Goal: Task Accomplishment & Management: Complete application form

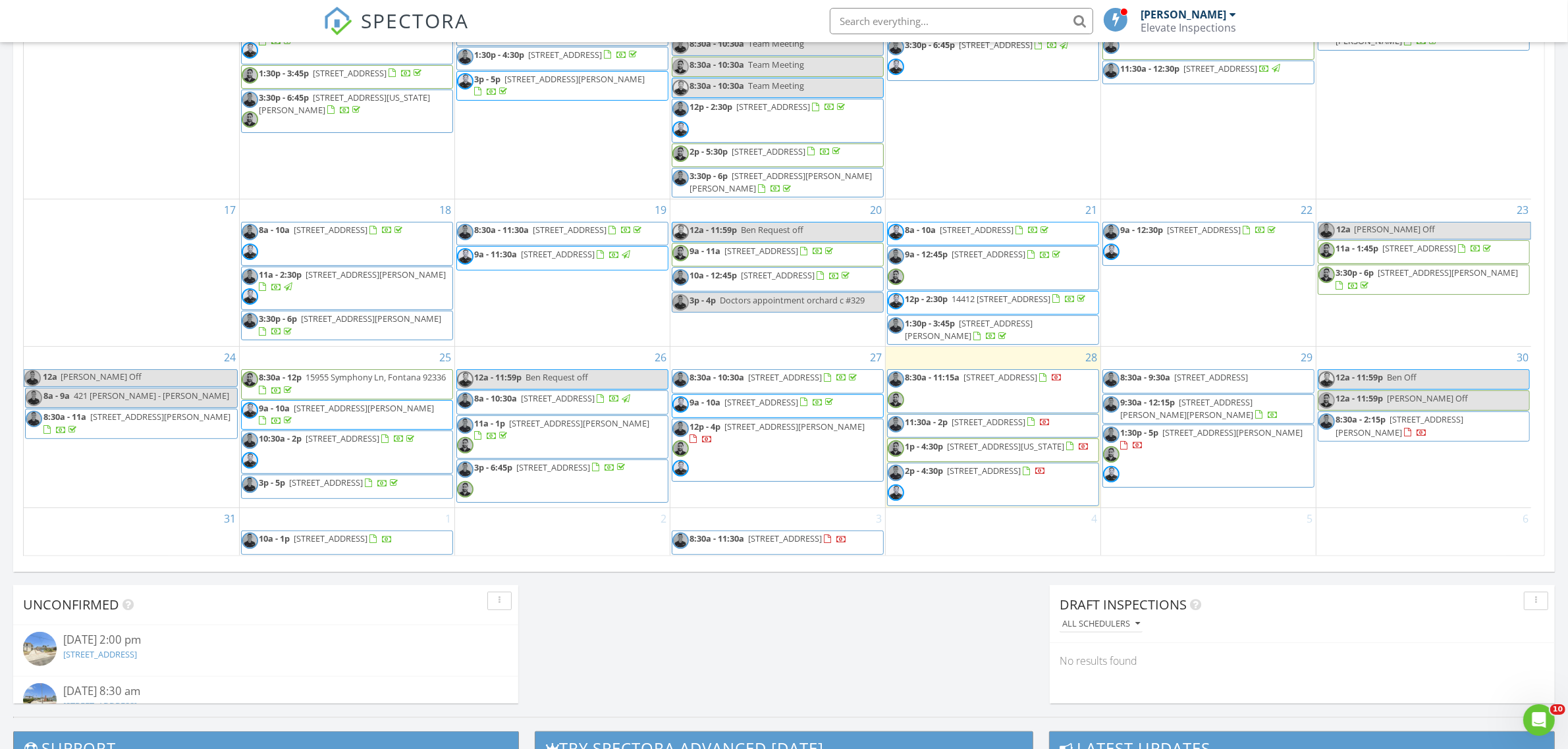
scroll to position [658, 0]
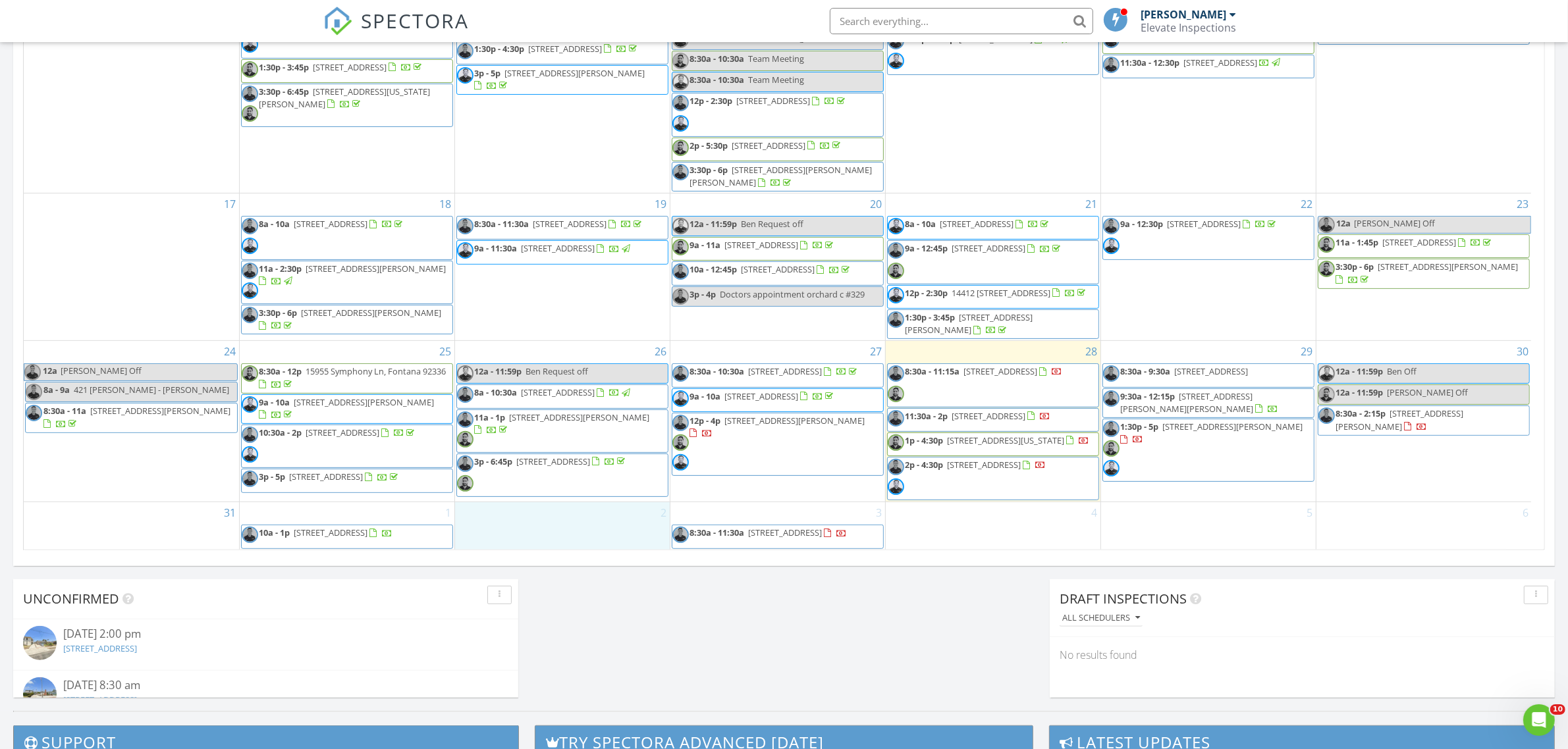
click at [598, 537] on div "2" at bounding box center [562, 526] width 214 height 47
click at [417, 13] on span "SPECTORA" at bounding box center [416, 21] width 108 height 28
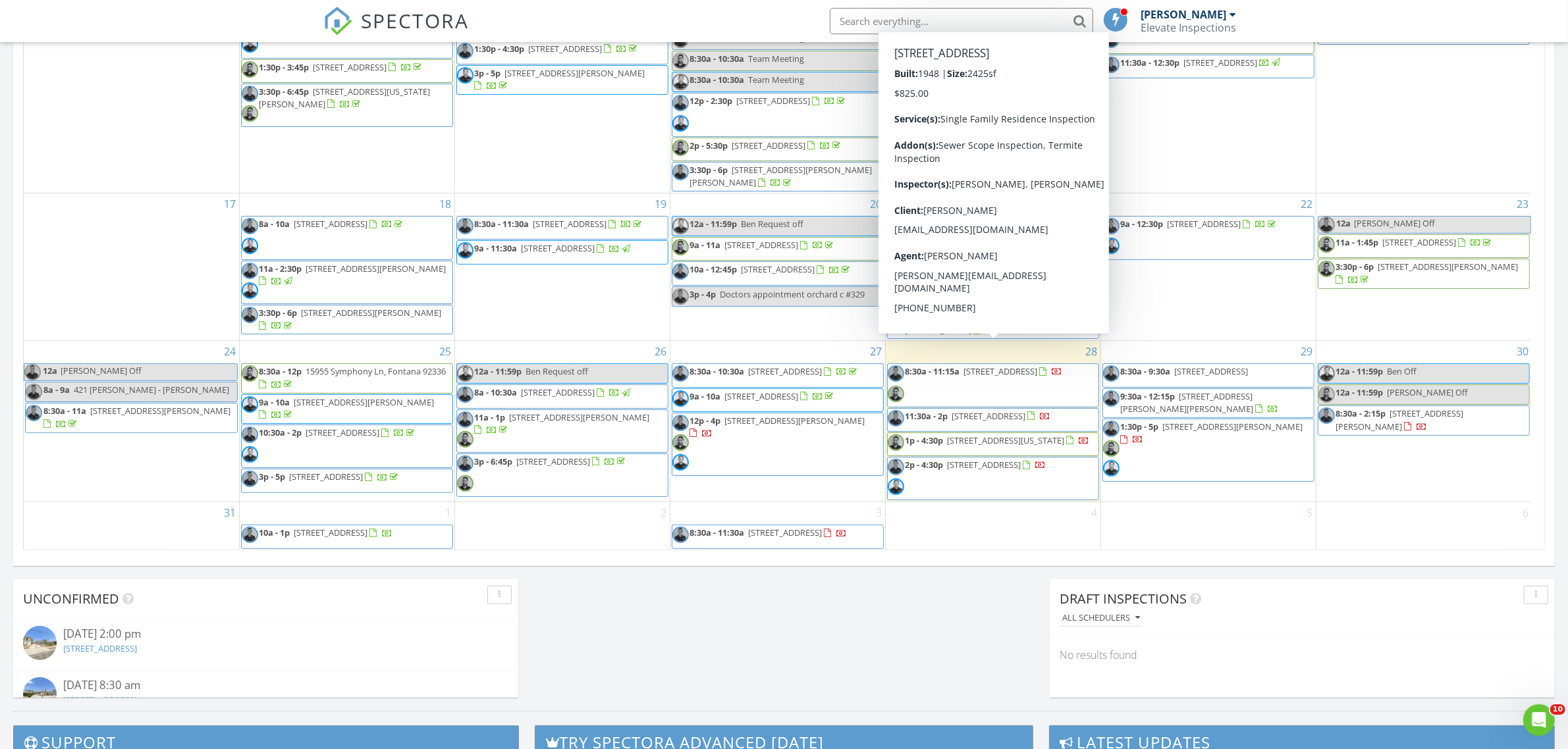
click at [570, 517] on div "2" at bounding box center [562, 526] width 214 height 47
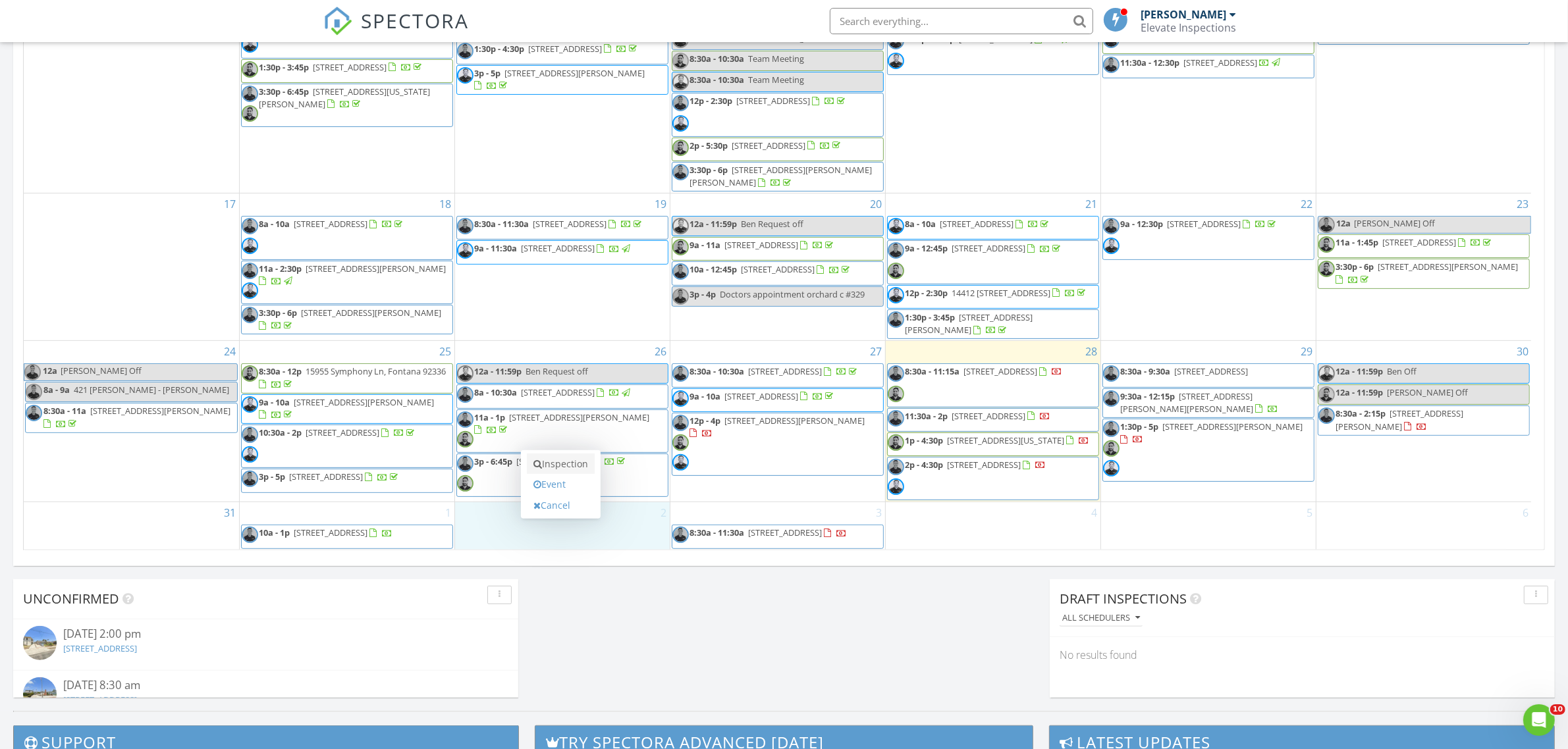
click at [578, 471] on link "Inspection" at bounding box center [561, 464] width 68 height 21
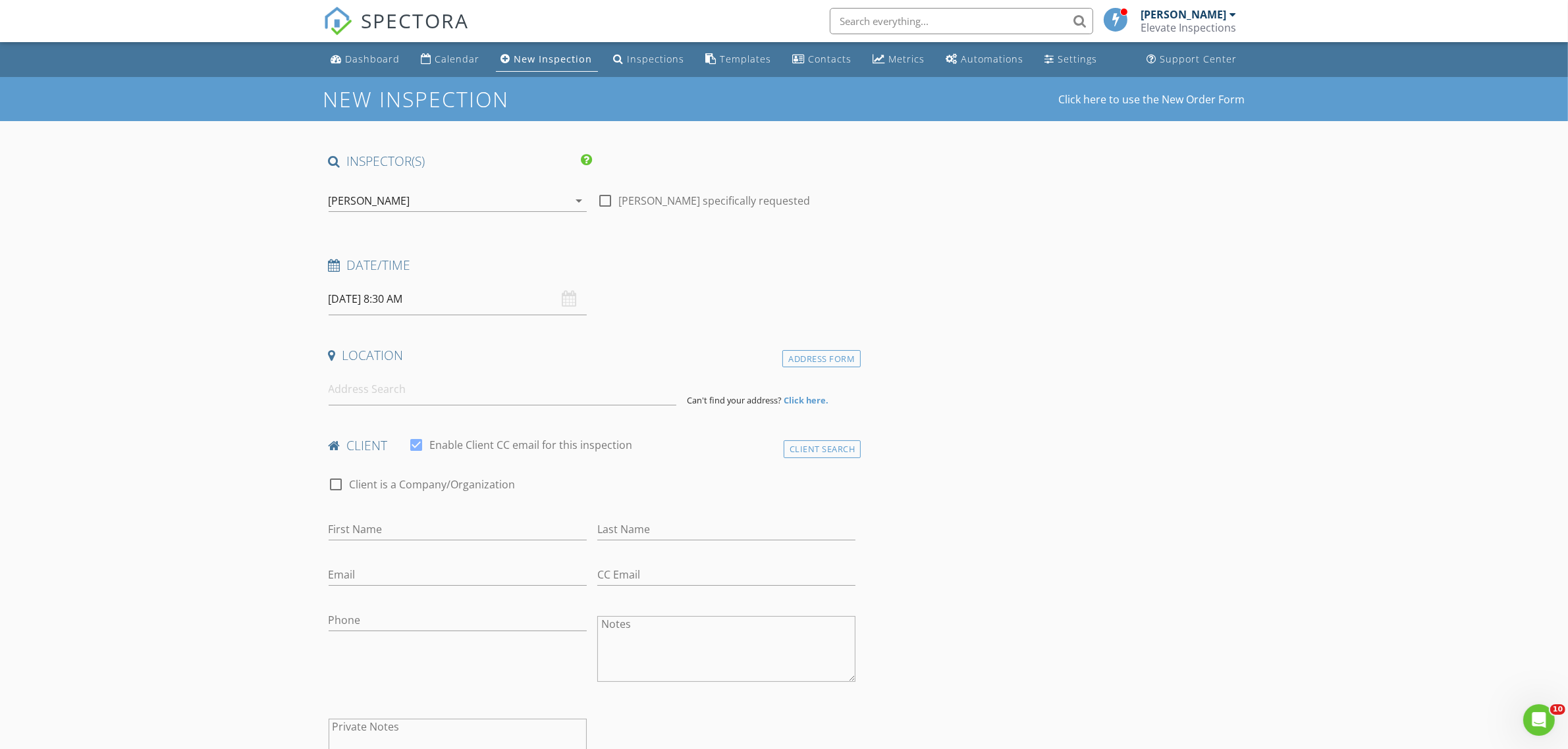
click at [429, 201] on div "[PERSON_NAME]" at bounding box center [448, 201] width 240 height 21
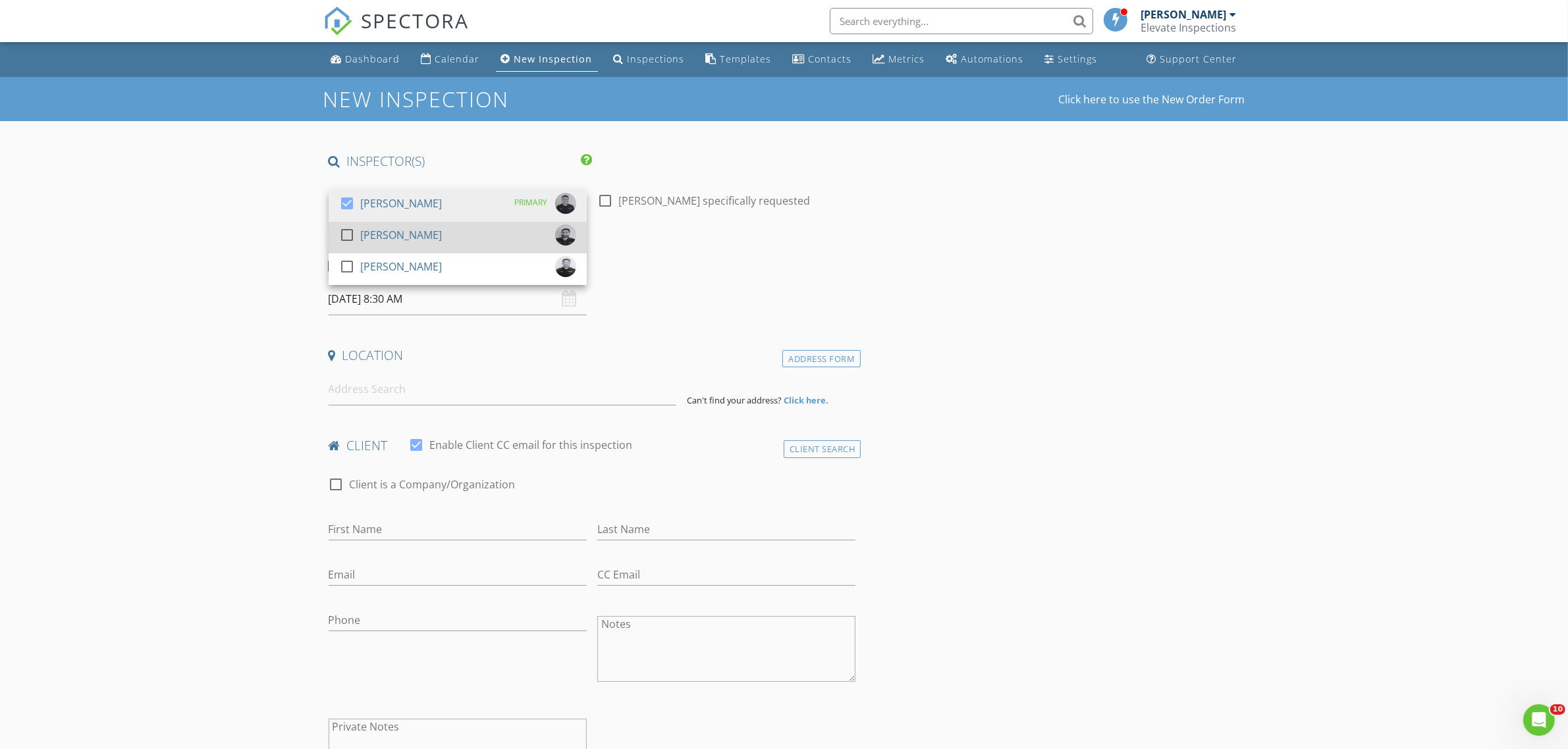
click at [429, 231] on div "[PERSON_NAME]" at bounding box center [402, 235] width 82 height 21
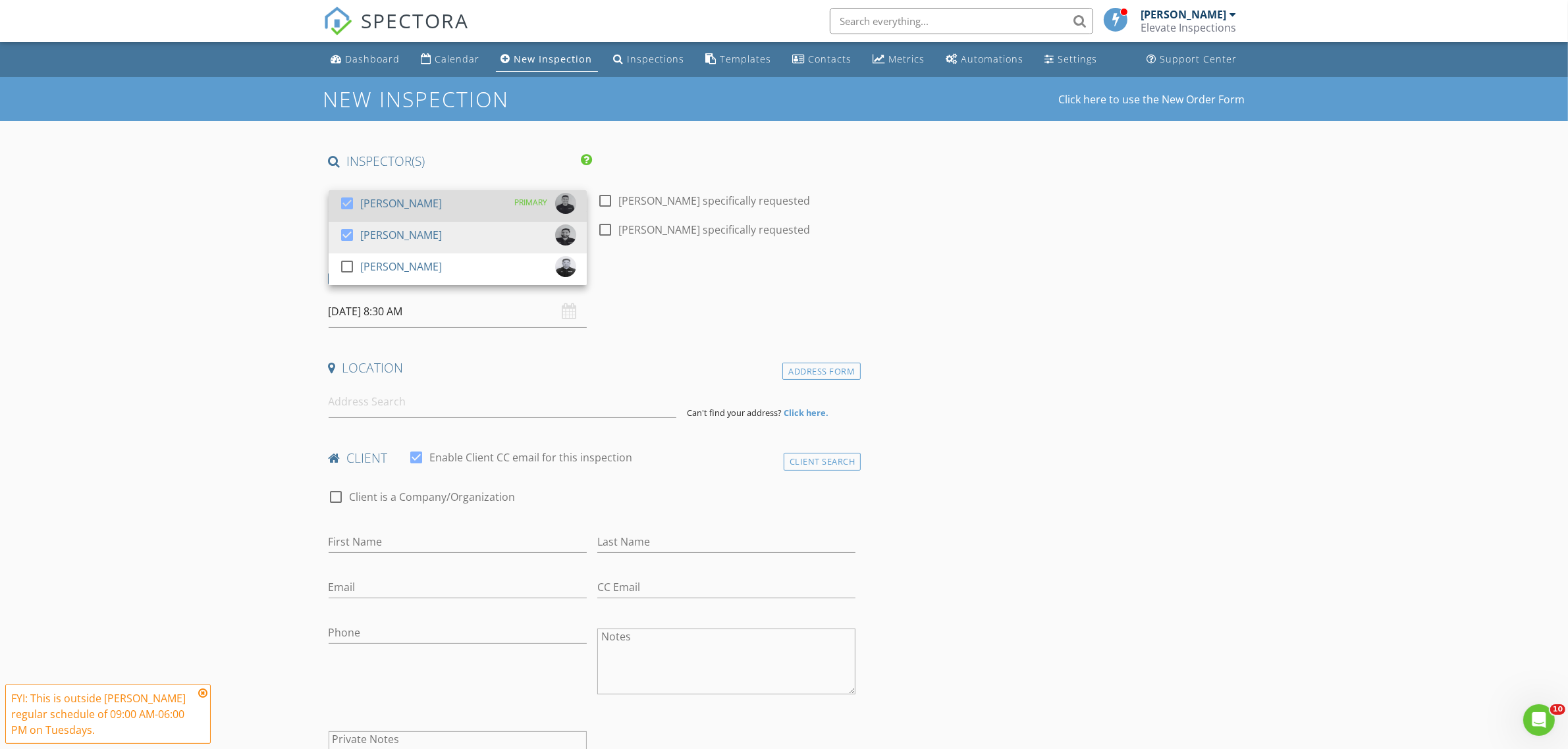
click at [382, 206] on div "[PERSON_NAME]" at bounding box center [402, 204] width 82 height 21
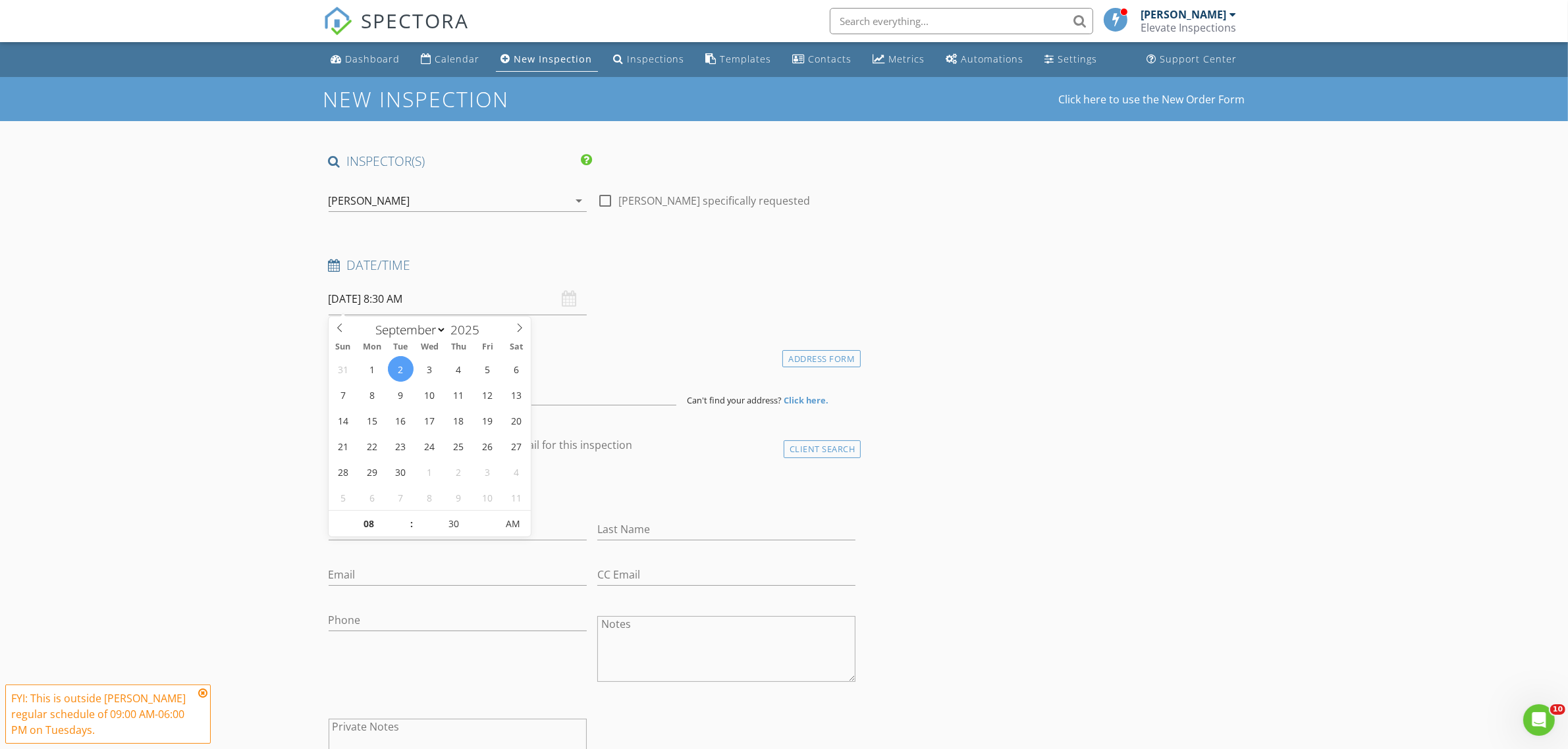
click at [349, 297] on input "09/02/2025 8:30 AM" at bounding box center [457, 299] width 258 height 32
click at [372, 519] on input "08" at bounding box center [368, 524] width 81 height 26
type input "10"
type input "09/02/2025 10:30 AM"
type input "00"
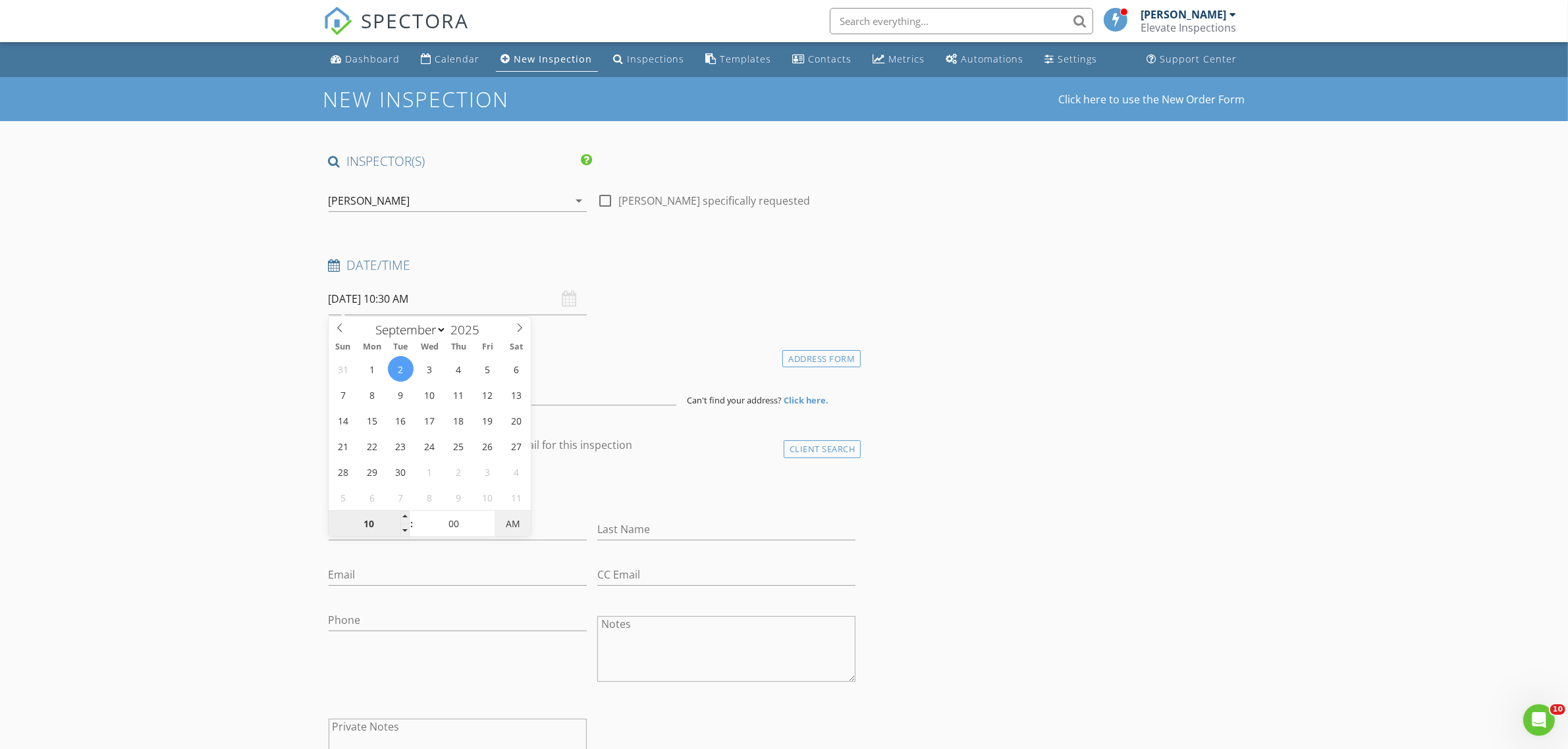
type input "09/02/2025 10:00 AM"
click at [385, 388] on input at bounding box center [502, 389] width 348 height 32
click at [409, 285] on input "09/02/2025 10:00 AM" at bounding box center [457, 299] width 258 height 32
click at [686, 292] on div "Date/Time 09/02/2025 10:00 AM" at bounding box center [592, 286] width 538 height 58
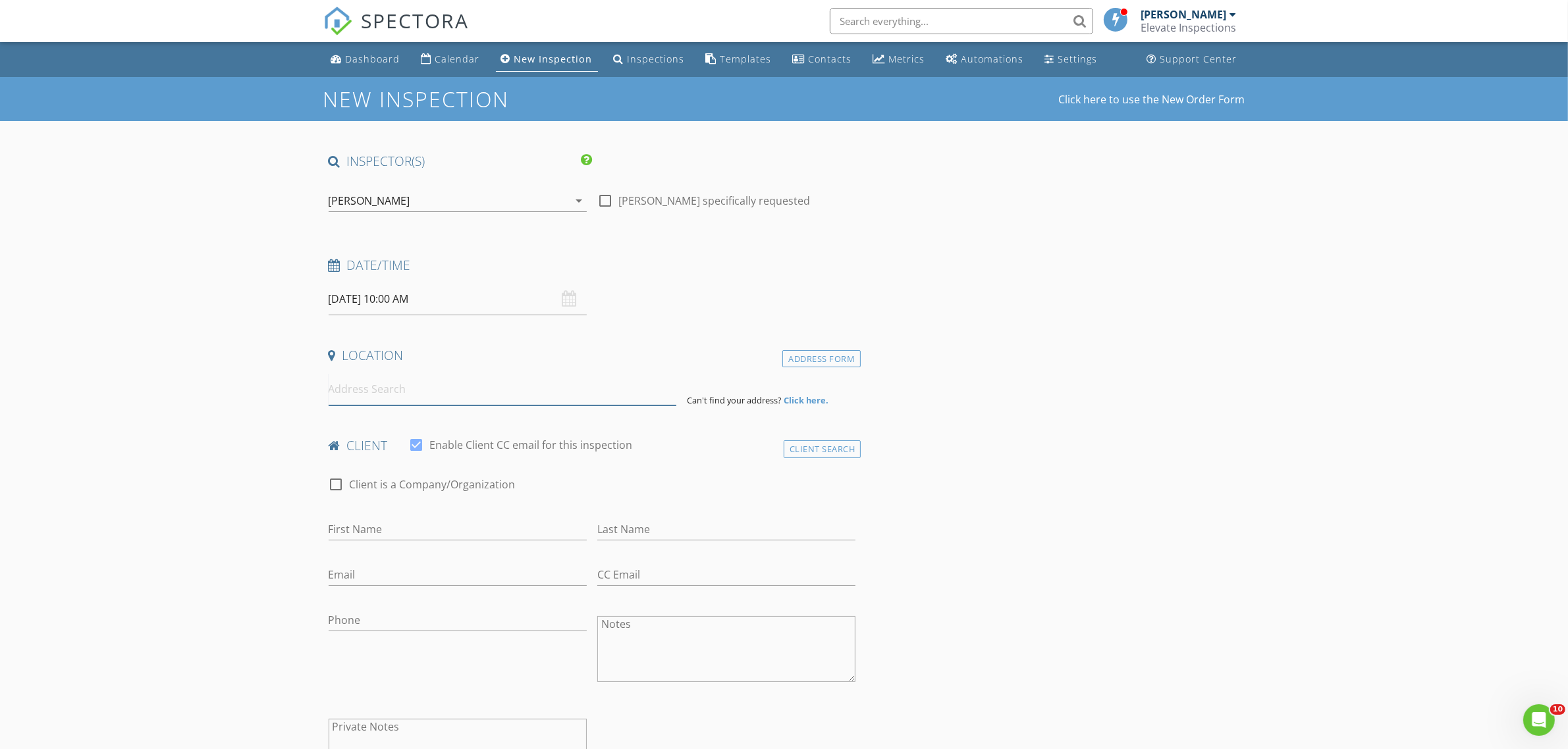
click at [532, 393] on input at bounding box center [502, 389] width 348 height 32
type input "7584 Citrusmoon Court, Riverside, CA, USA"
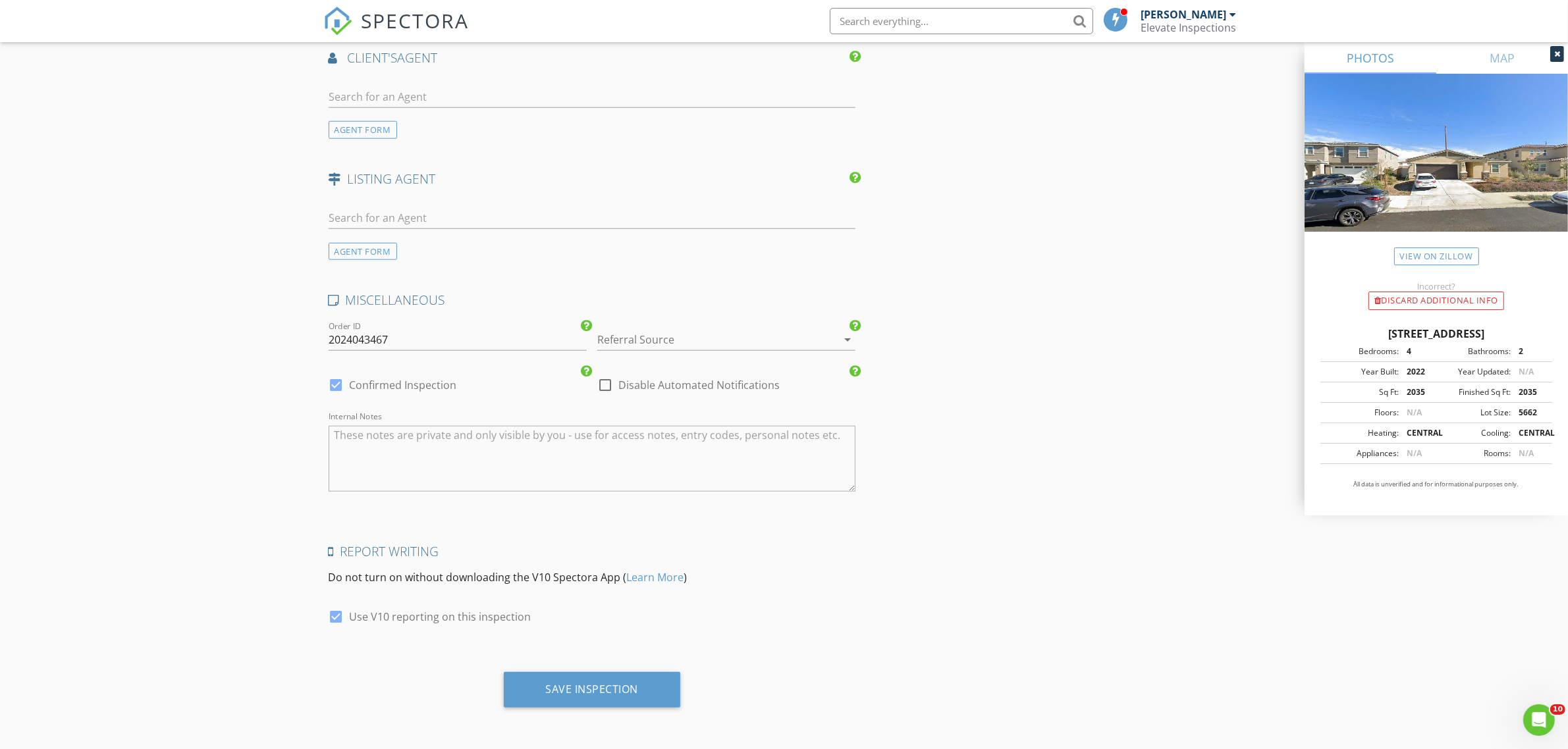
scroll to position [1184, 0]
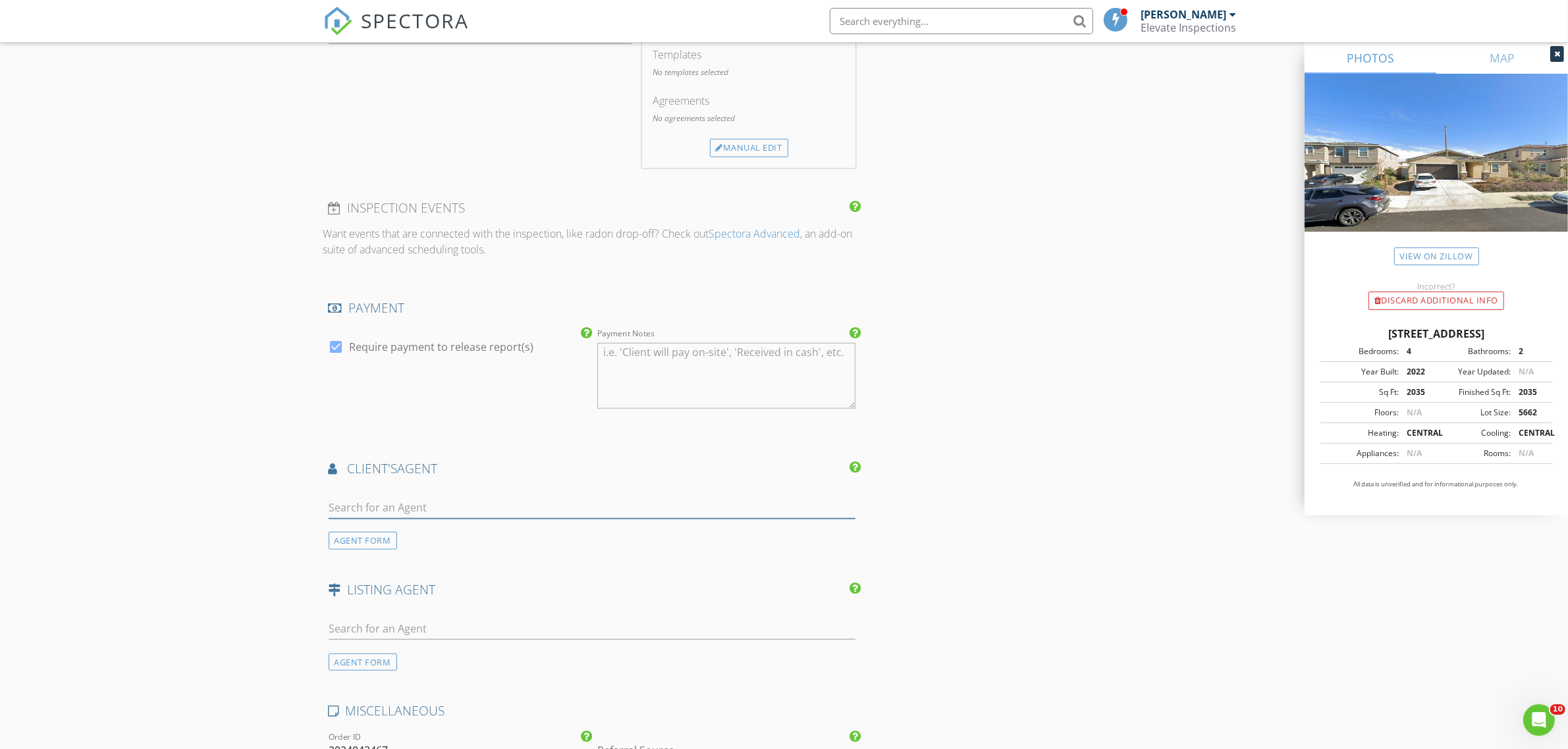
click at [505, 509] on input "text" at bounding box center [592, 508] width 528 height 22
type input "pun"
click at [490, 547] on li "Puneet Shah" at bounding box center [592, 537] width 526 height 37
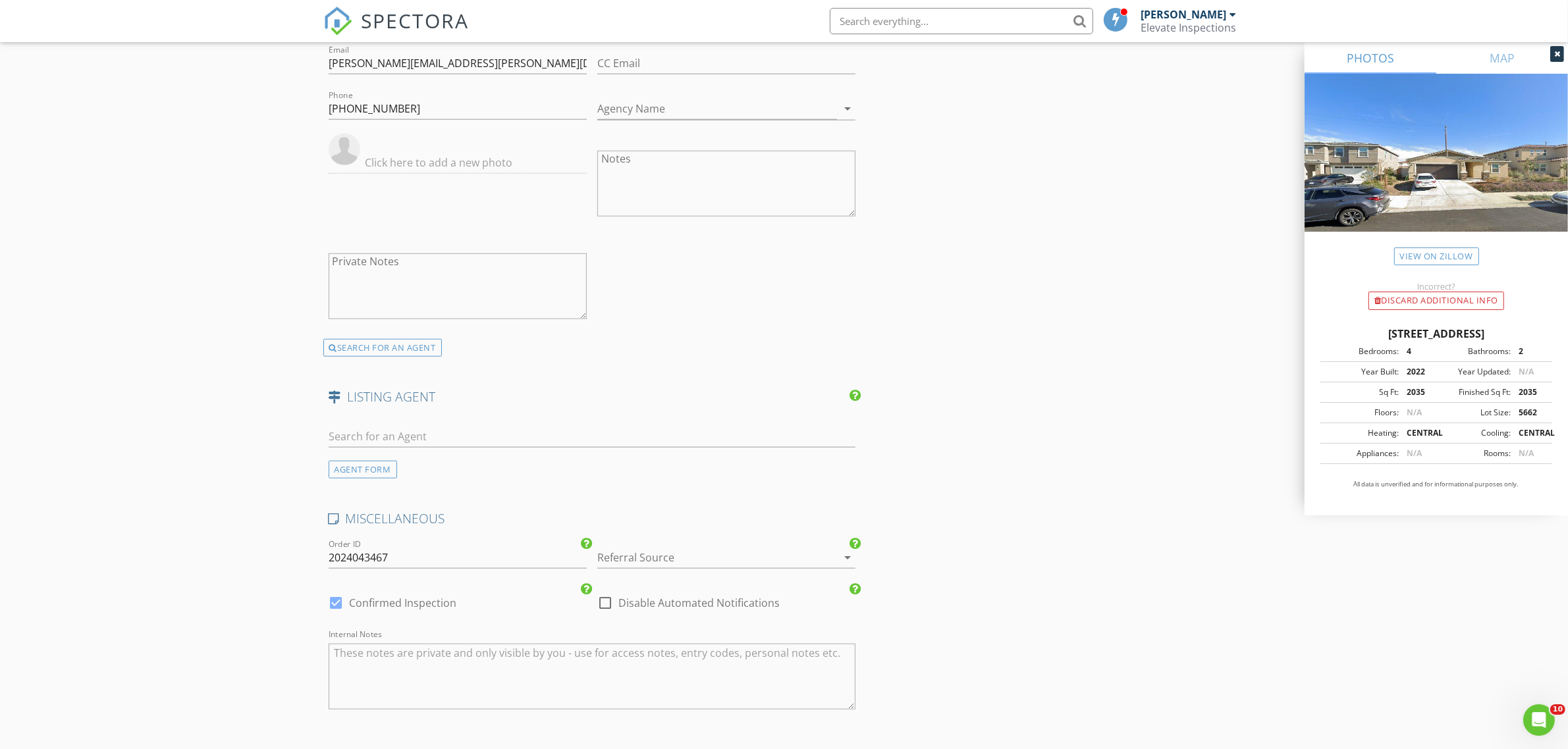
scroll to position [1842, 0]
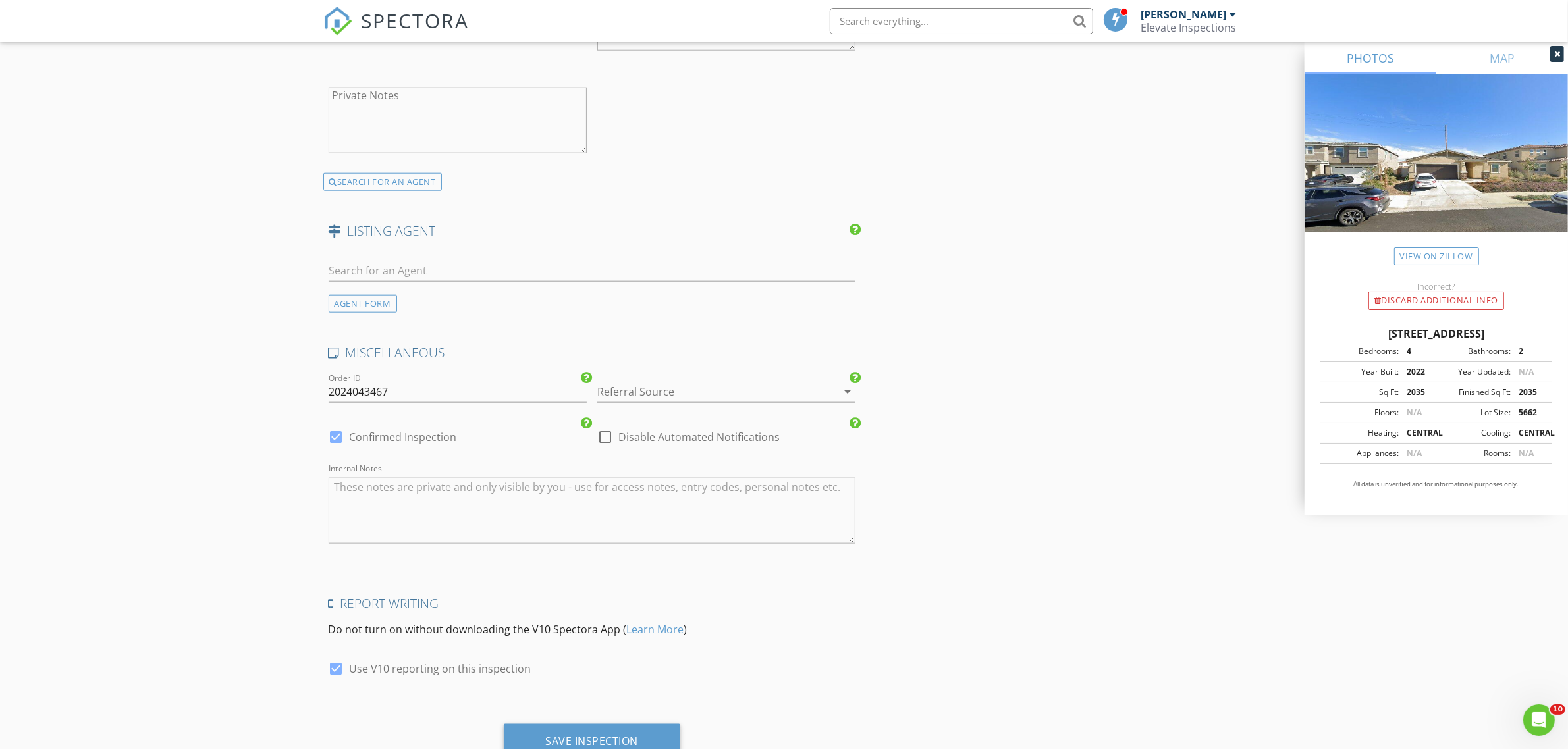
click at [612, 426] on div "check_box_outline_blank Disable Automated Notifications" at bounding box center [727, 438] width 268 height 44
click at [609, 432] on div at bounding box center [605, 437] width 23 height 23
checkbox input "true"
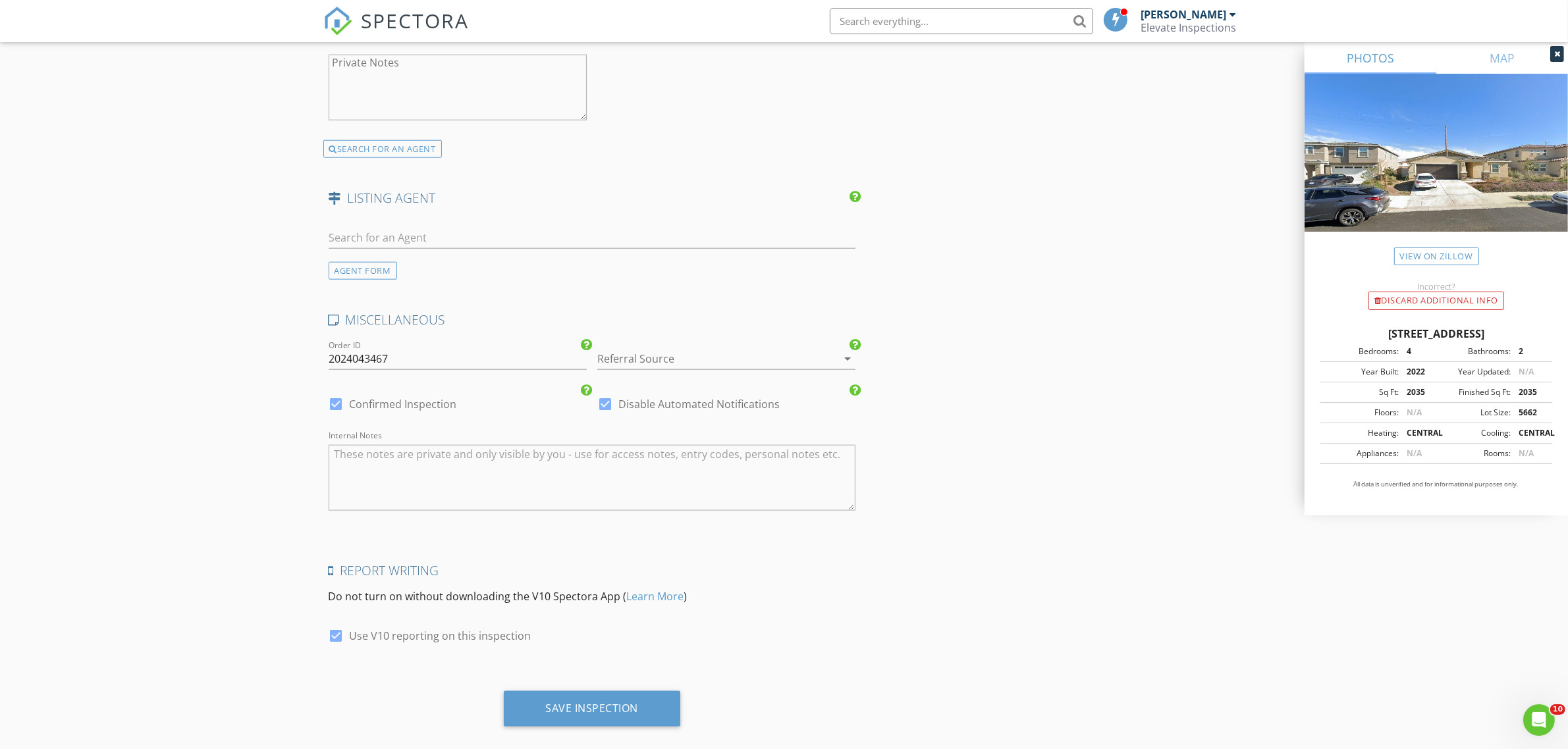
scroll to position [1894, 0]
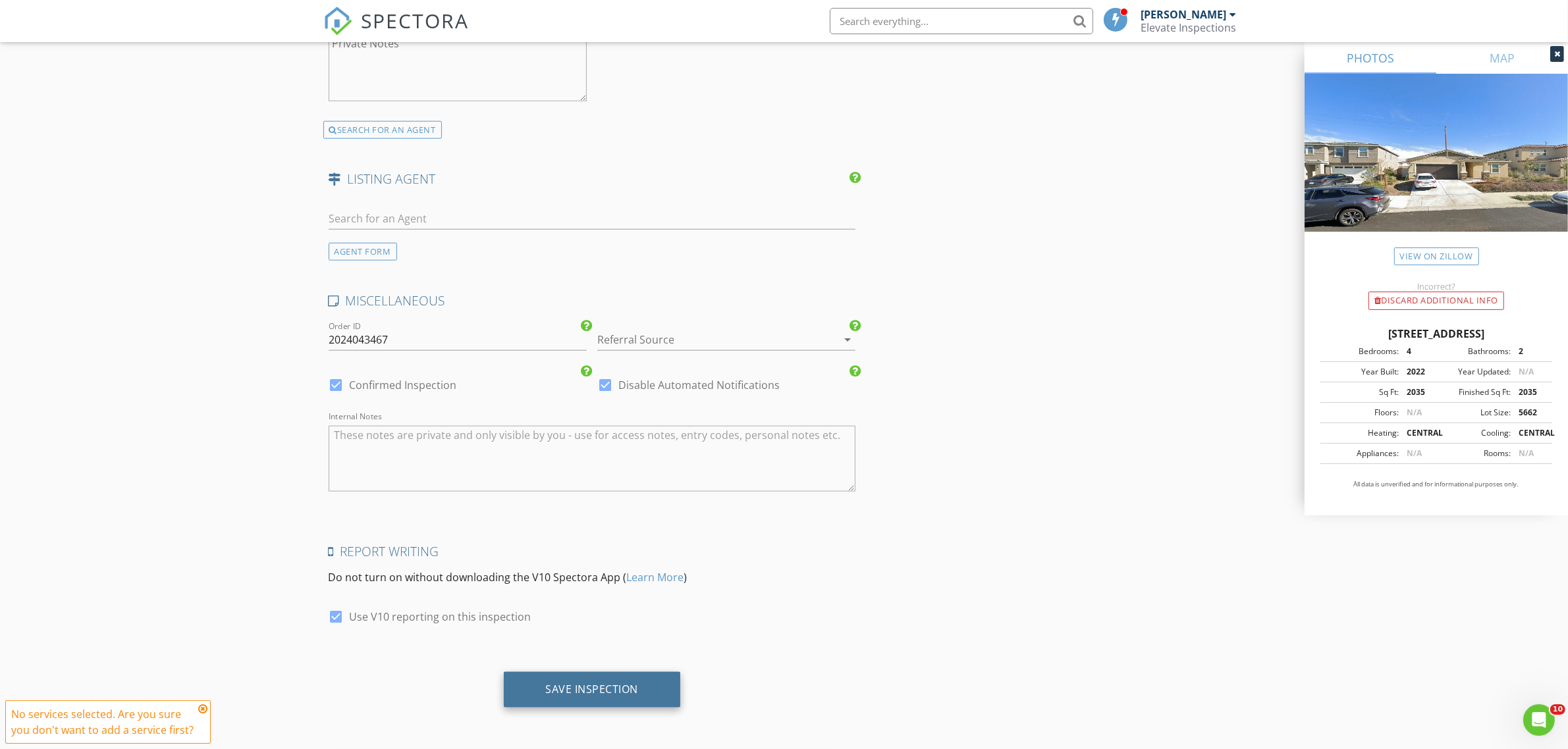
click at [610, 676] on div "Save Inspection" at bounding box center [591, 690] width 177 height 36
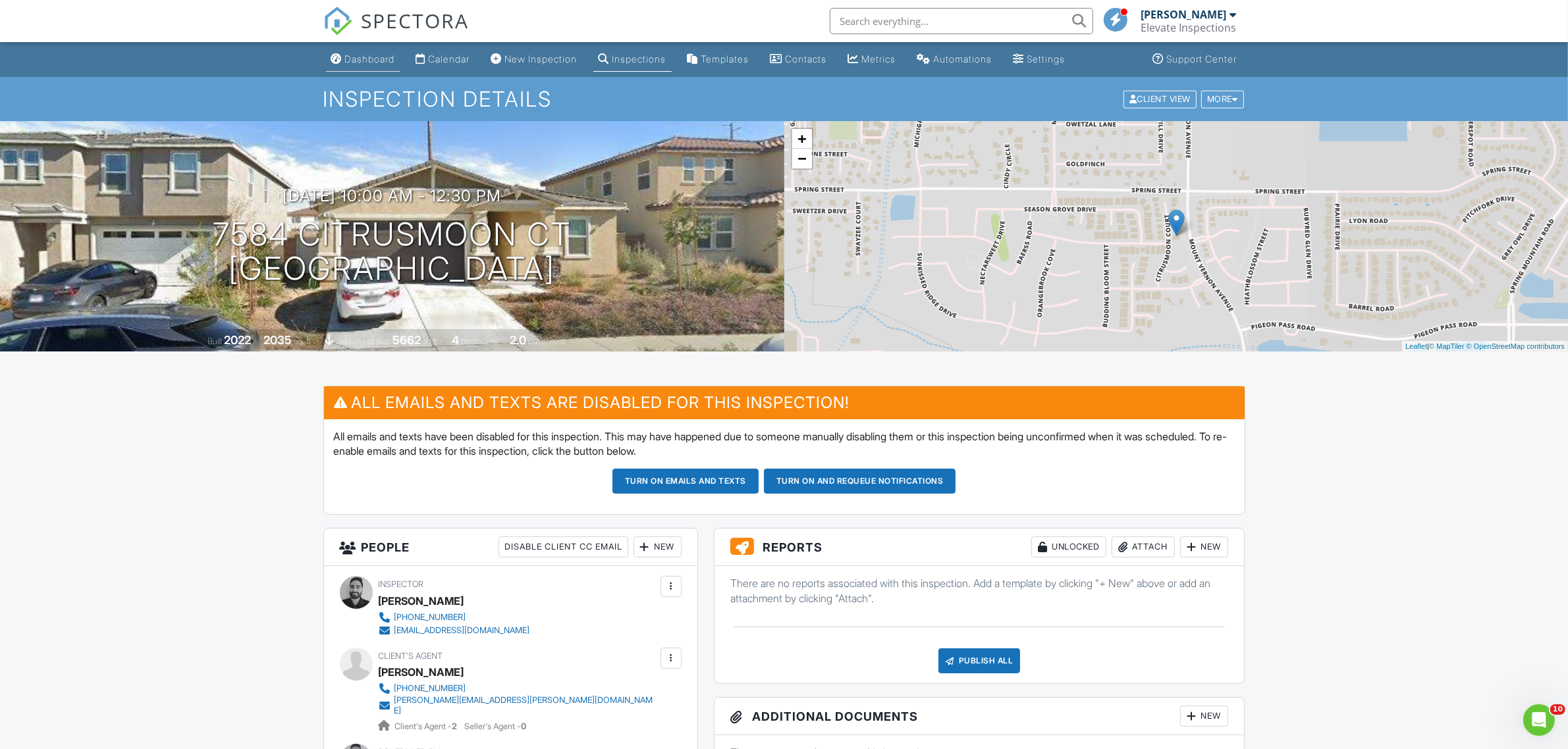
click at [382, 63] on div "Dashboard" at bounding box center [369, 58] width 50 height 11
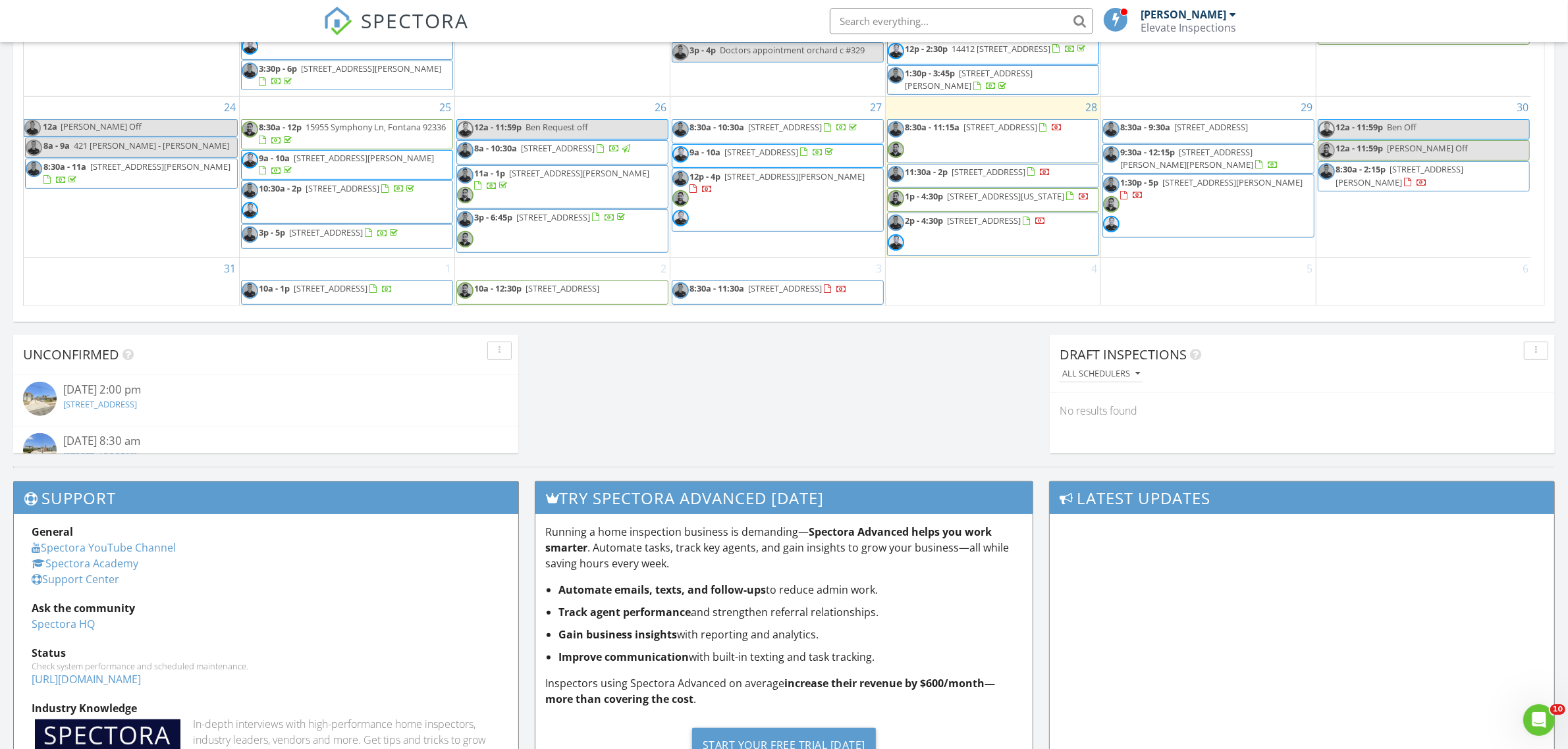
scroll to position [906, 0]
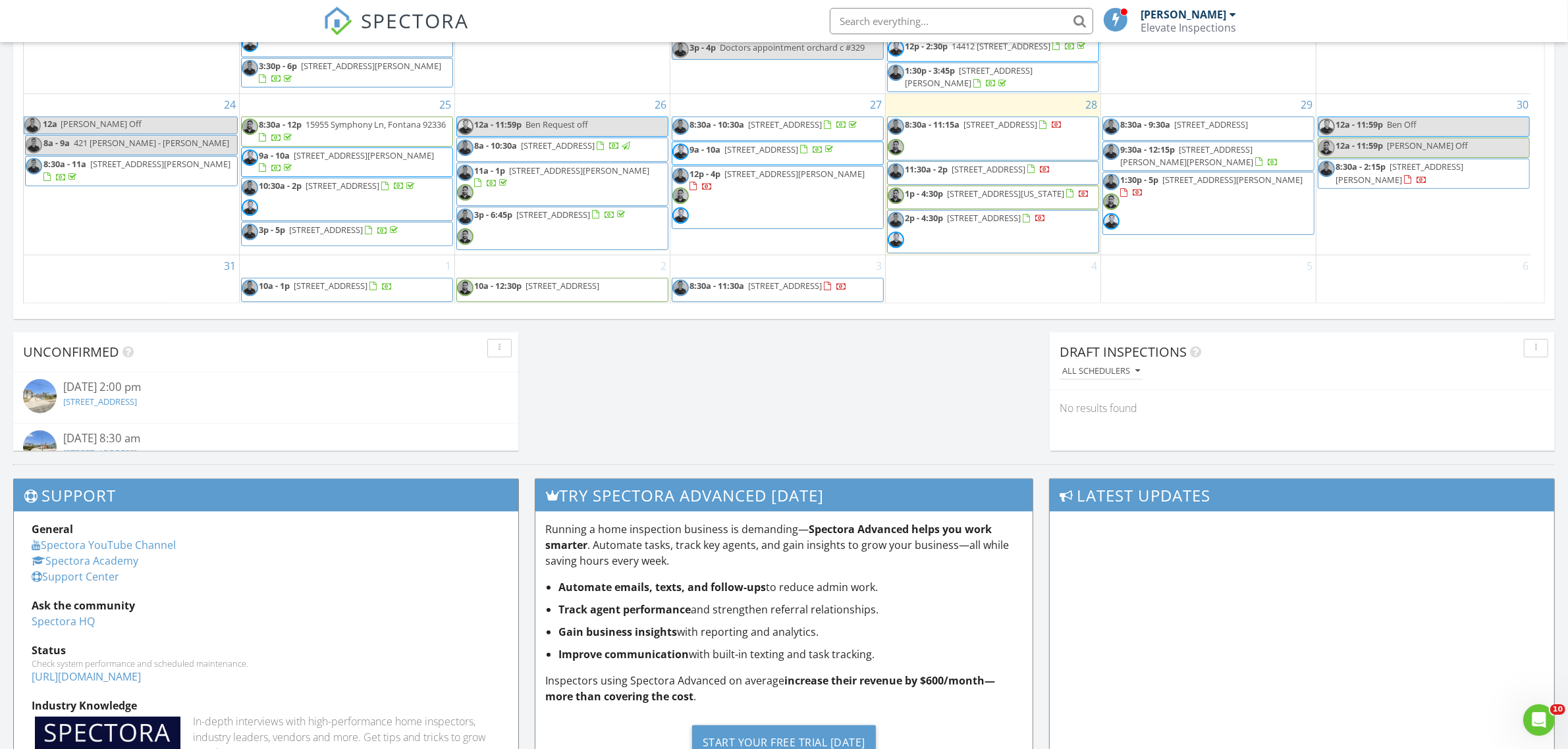
click at [620, 266] on div "2 10a - 12:30p 7584 Citrusmoon Ct, Riverside 92507" at bounding box center [562, 279] width 214 height 47
click at [581, 218] on link "Inspection" at bounding box center [561, 211] width 68 height 21
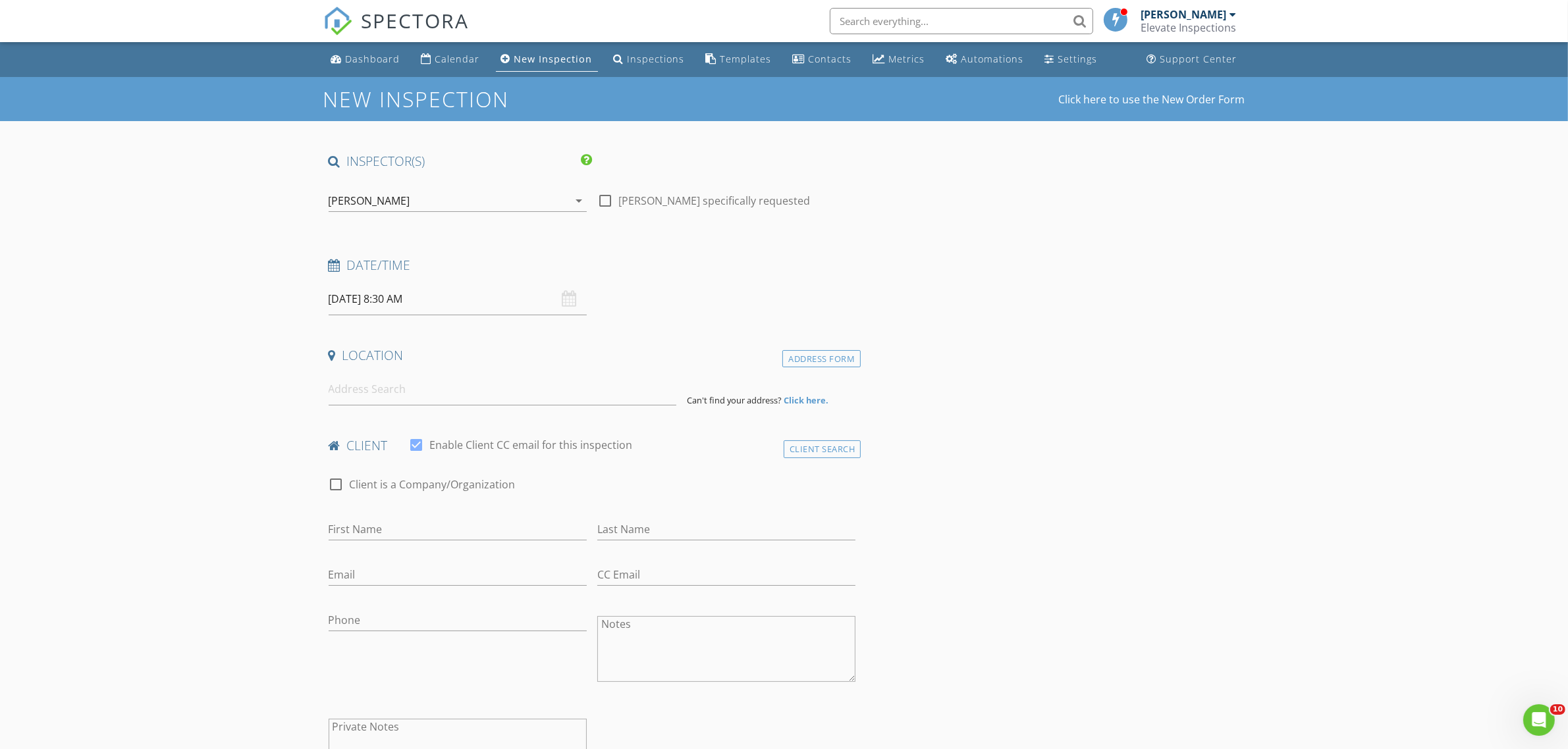
click at [439, 307] on input "[DATE] 8:30 AM" at bounding box center [457, 299] width 258 height 32
click at [386, 527] on input "08" at bounding box center [368, 524] width 81 height 26
type input "12"
type input "[DATE] 12:30 AM"
type input "00"
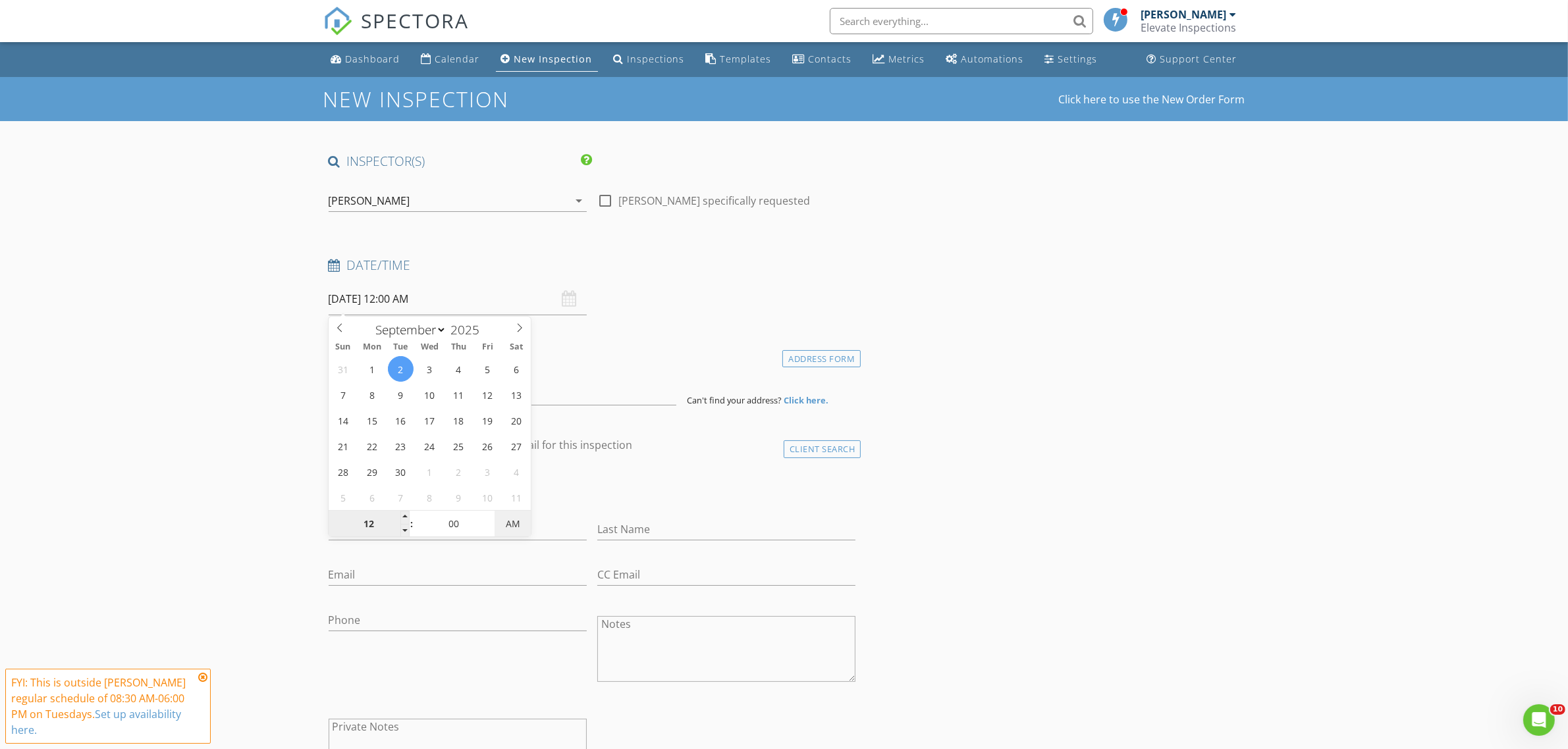
type input "[DATE] 12:00 PM"
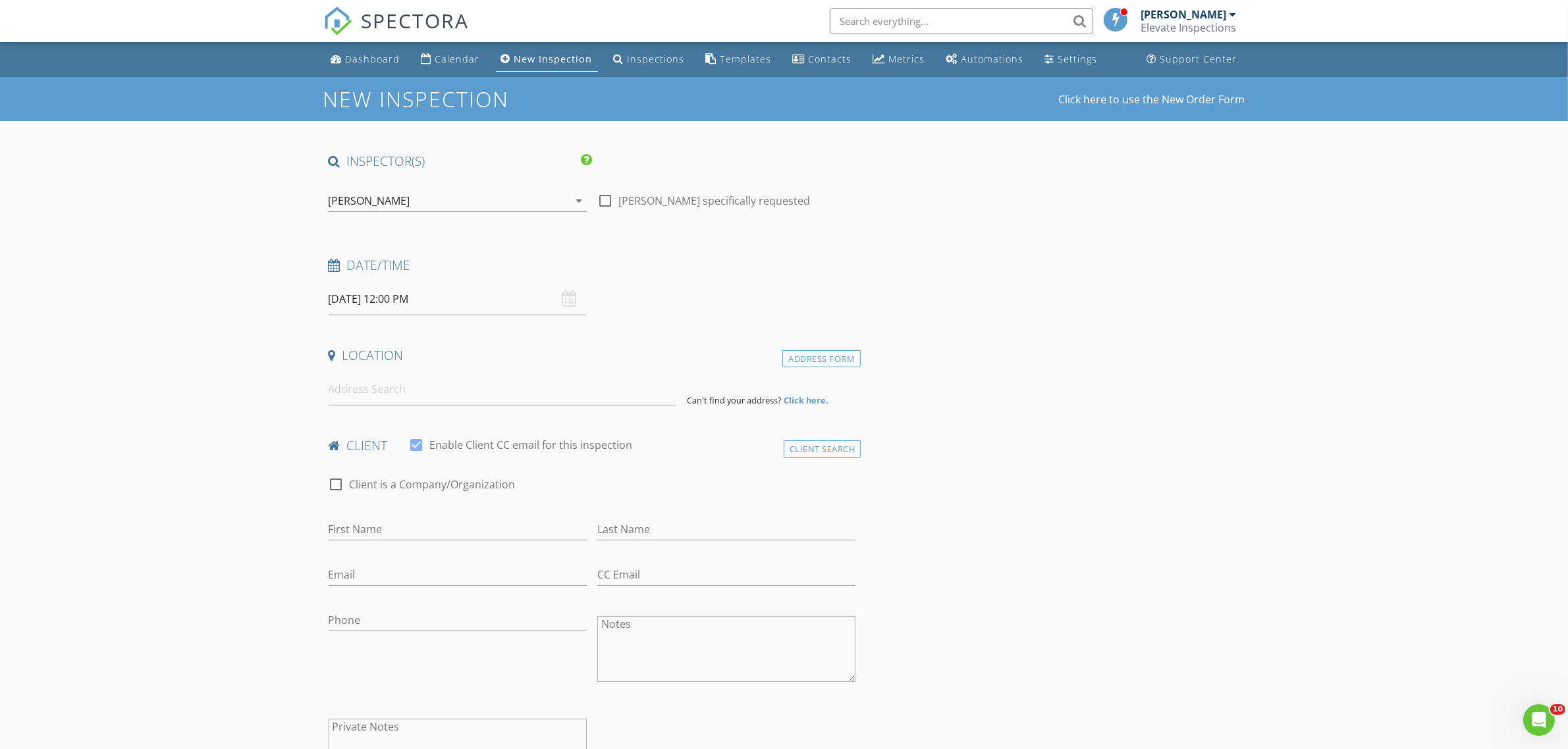
click at [432, 393] on input at bounding box center [502, 389] width 348 height 32
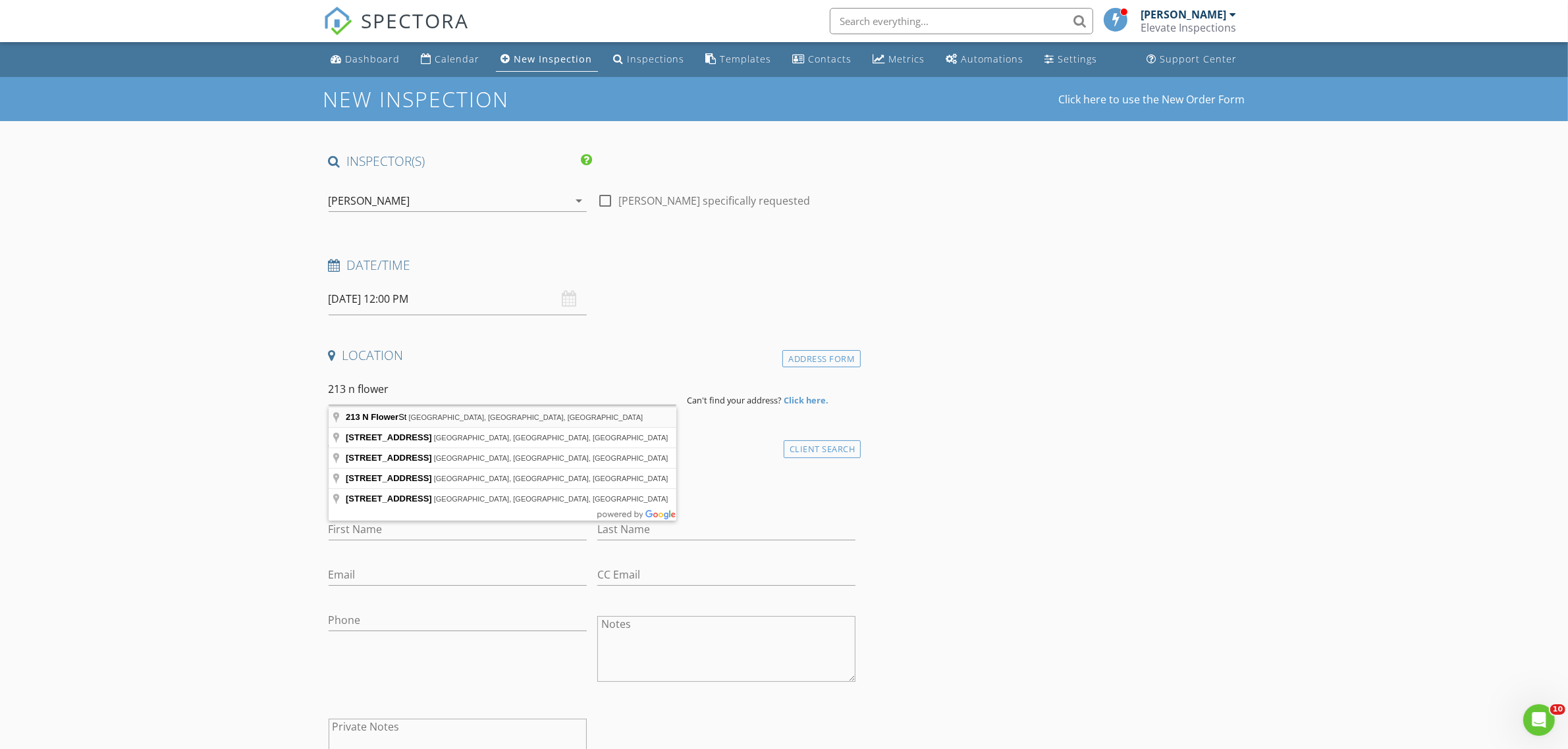
type input "[STREET_ADDRESS]"
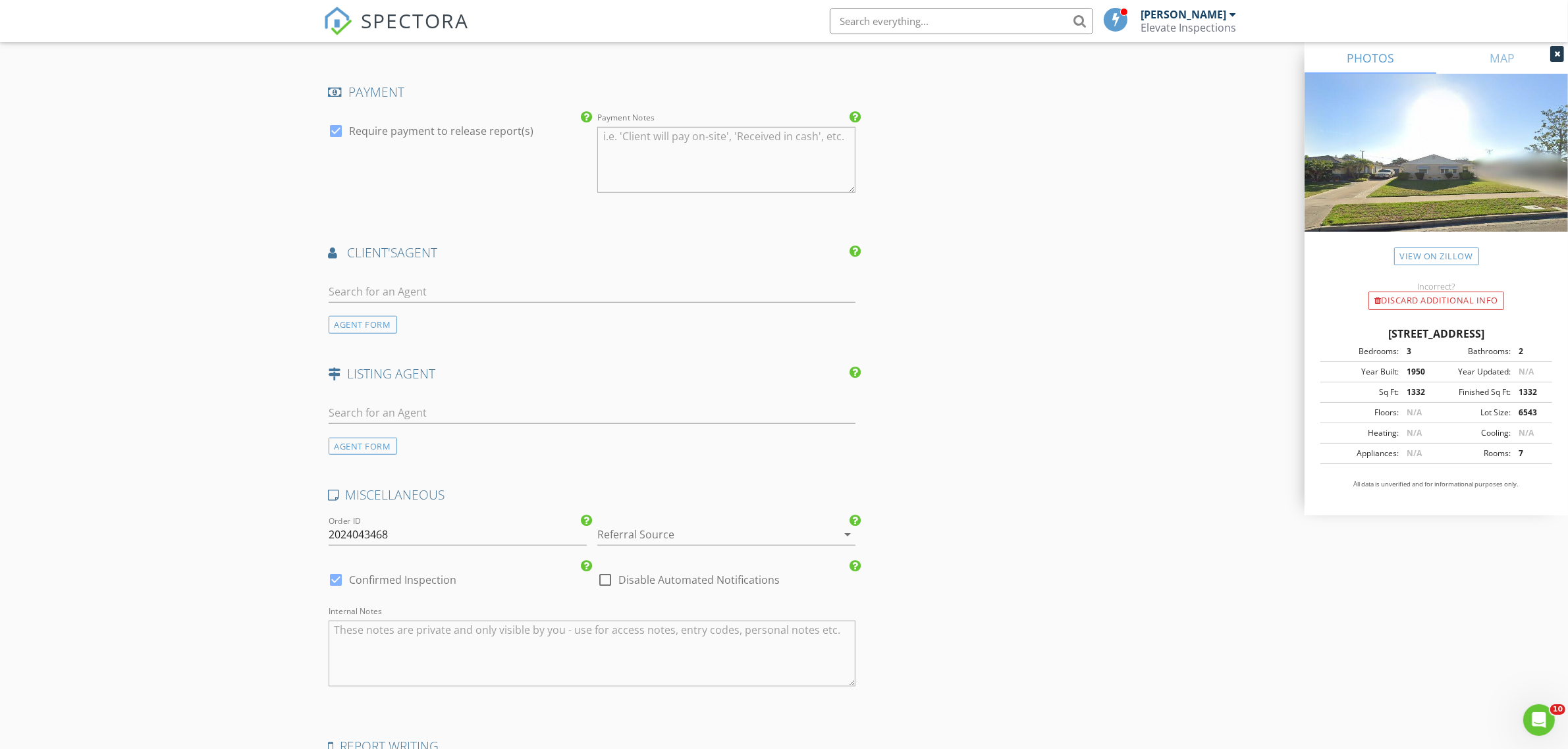
scroll to position [1595, 0]
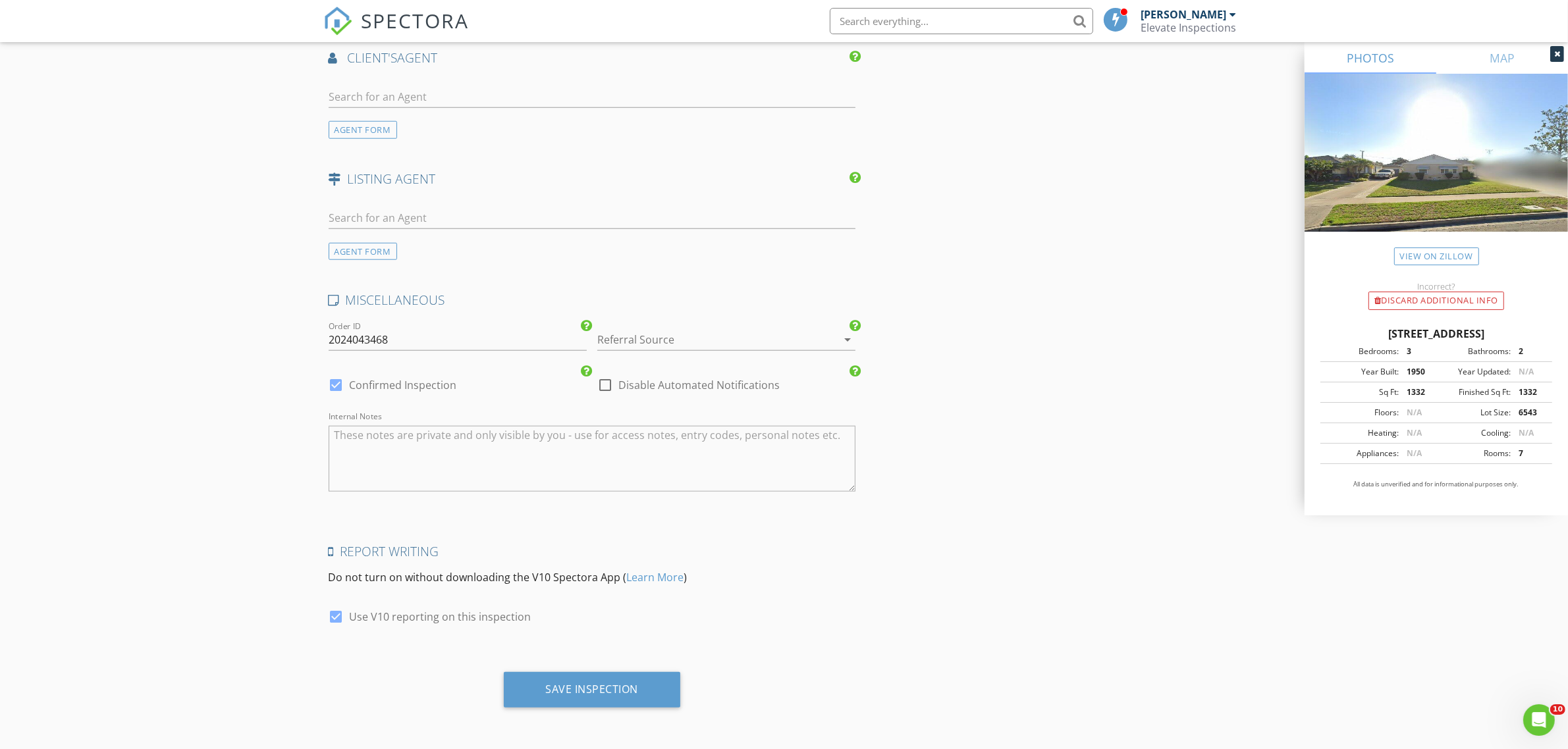
click at [676, 387] on label "Disable Automated Notifications" at bounding box center [699, 385] width 161 height 13
checkbox input "true"
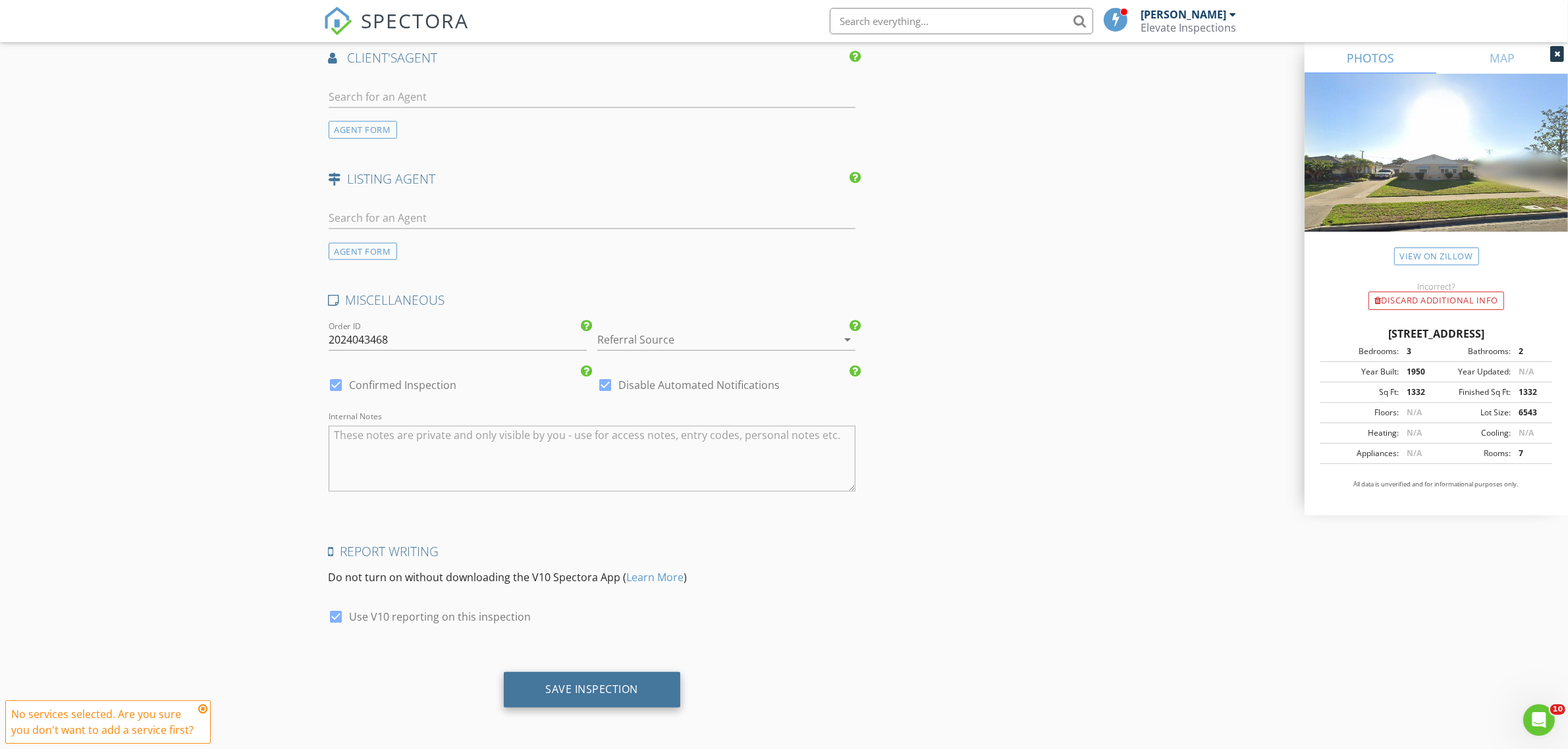
click at [624, 692] on div "Save Inspection" at bounding box center [592, 689] width 93 height 13
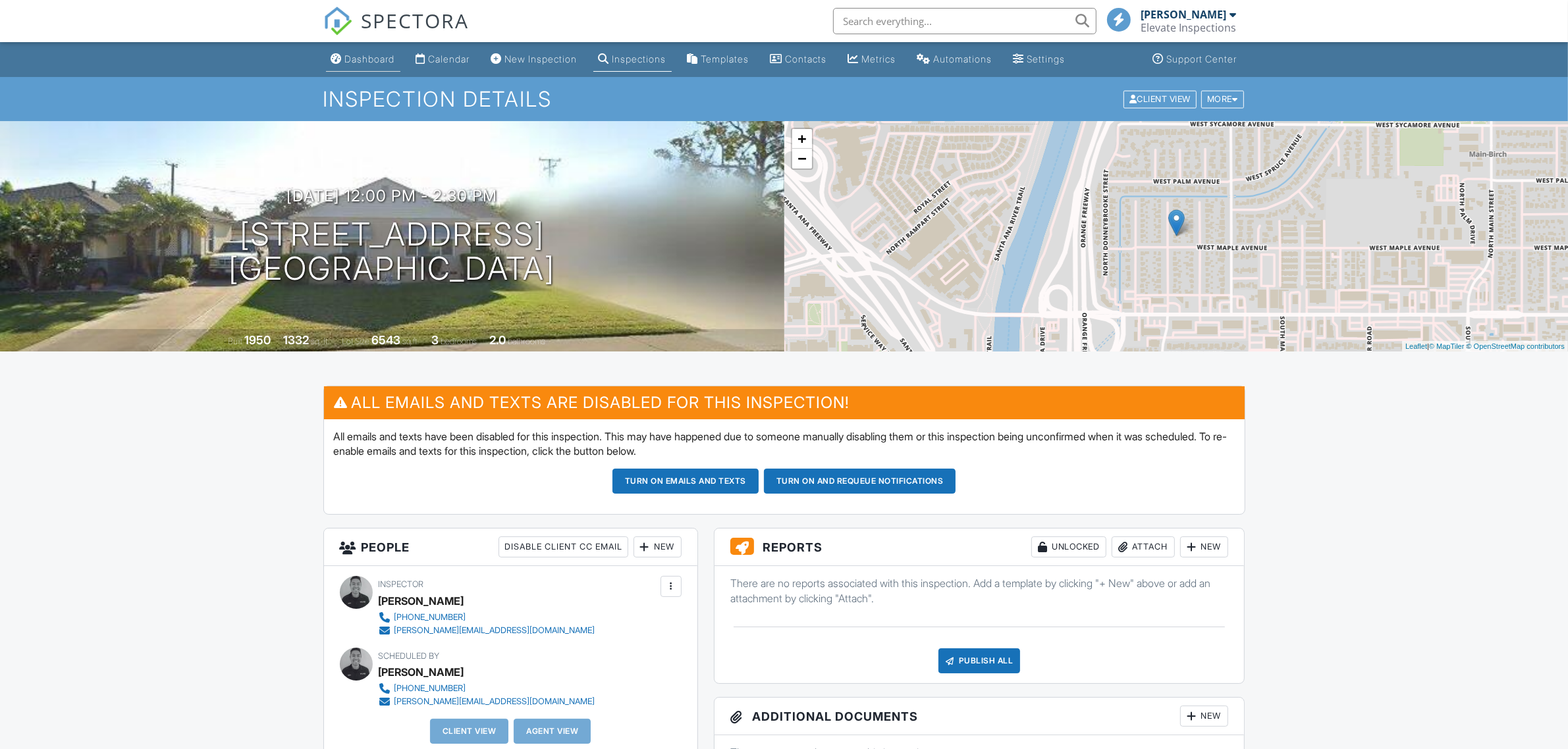
click at [347, 55] on div "Dashboard" at bounding box center [369, 58] width 50 height 11
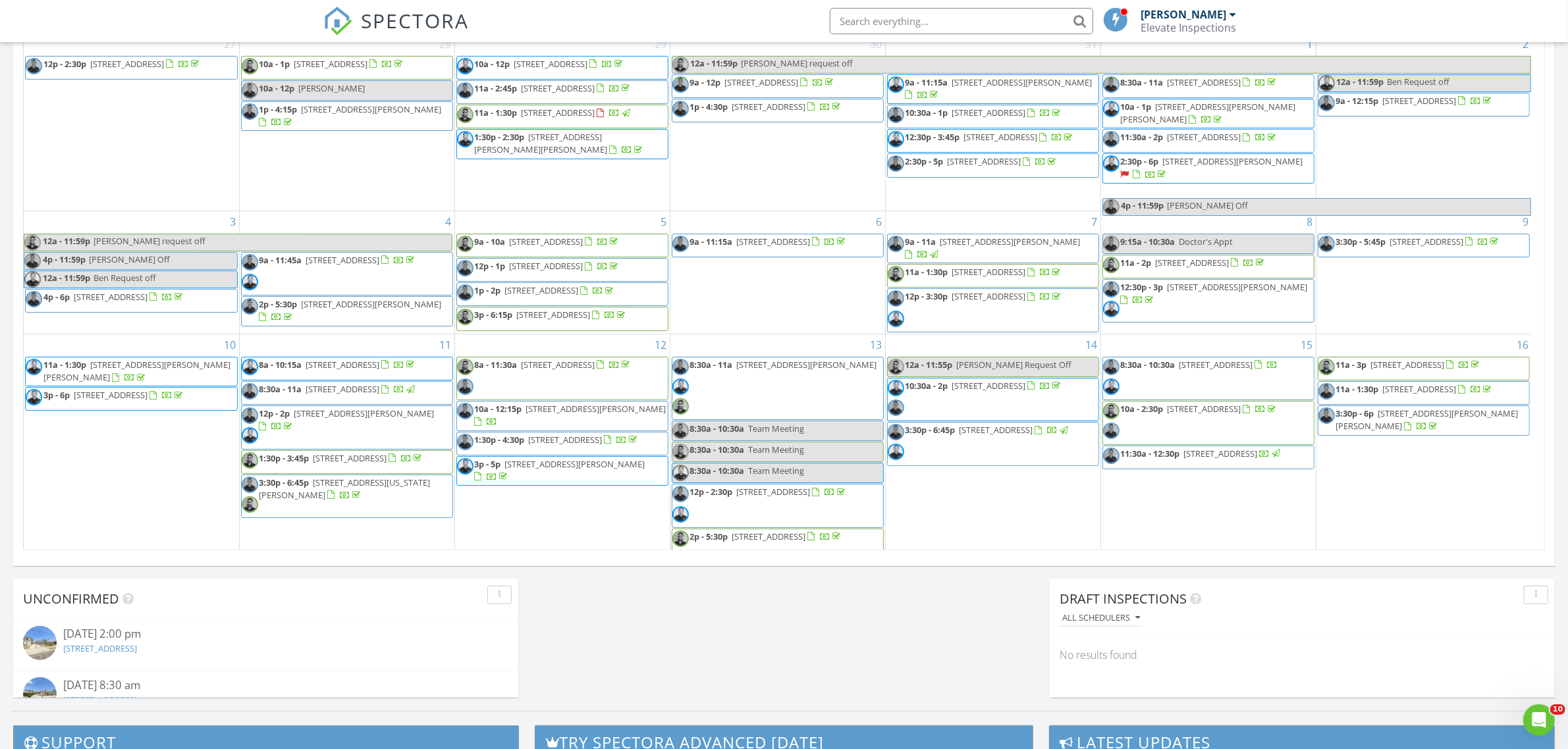
scroll to position [488, 0]
